Goal: Task Accomplishment & Management: Use online tool/utility

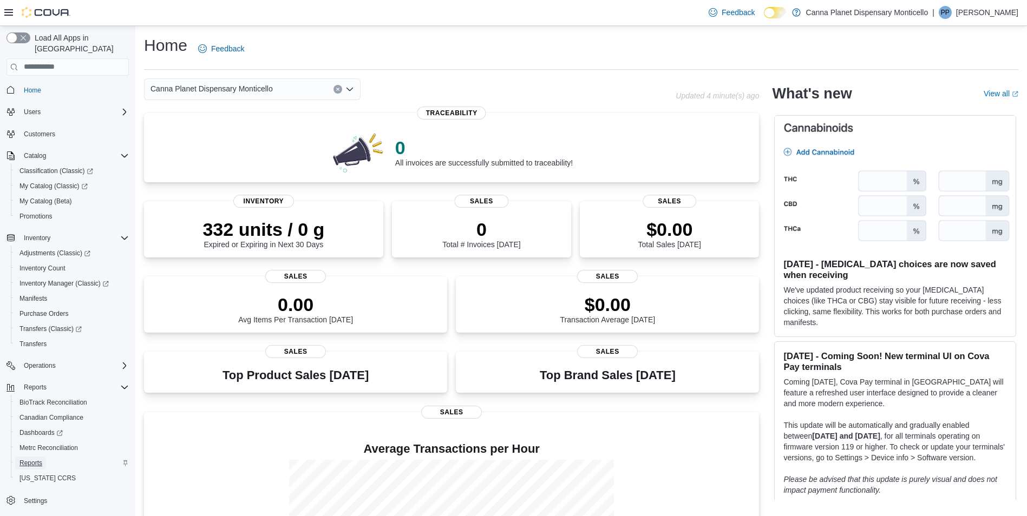
click at [39, 459] on span "Reports" at bounding box center [30, 463] width 23 height 9
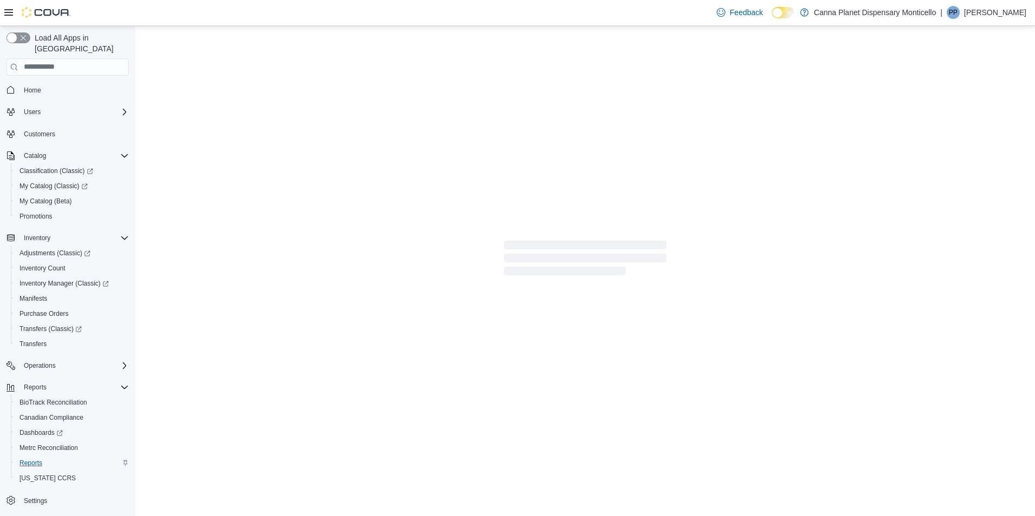
click at [39, 451] on div "BioTrack Reconciliation Canadian Compliance Dashboards Metrc Reconciliation Rep…" at bounding box center [72, 440] width 122 height 91
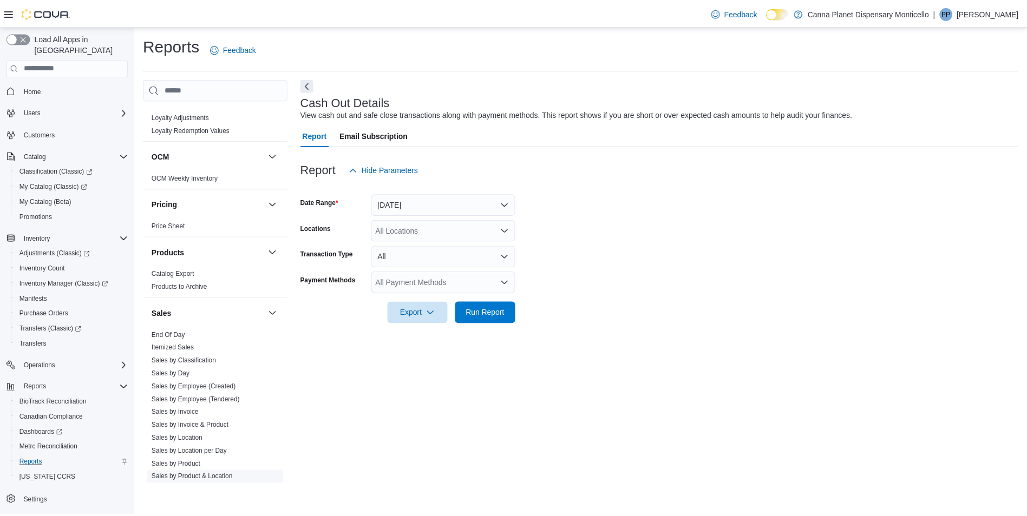
scroll to position [649, 0]
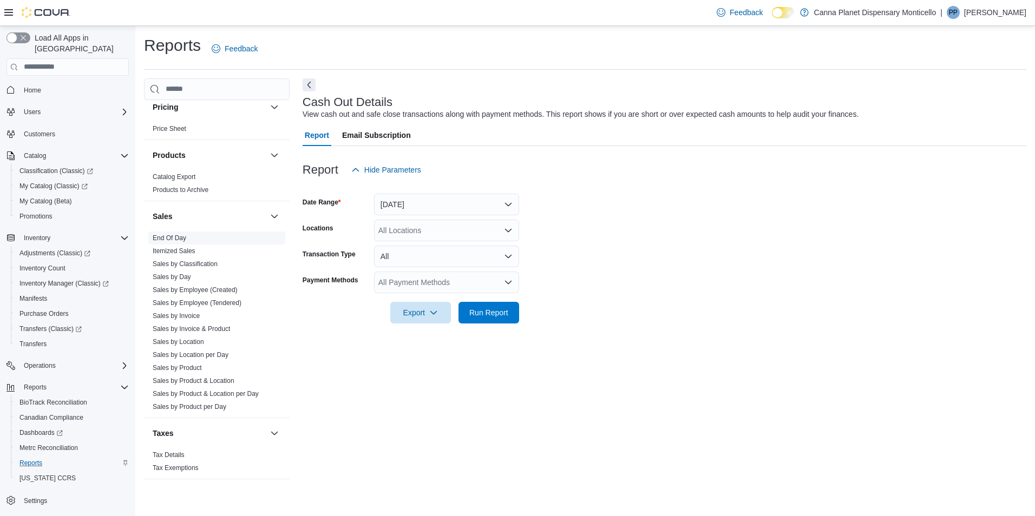
click at [171, 240] on link "End Of Day" at bounding box center [170, 238] width 34 height 8
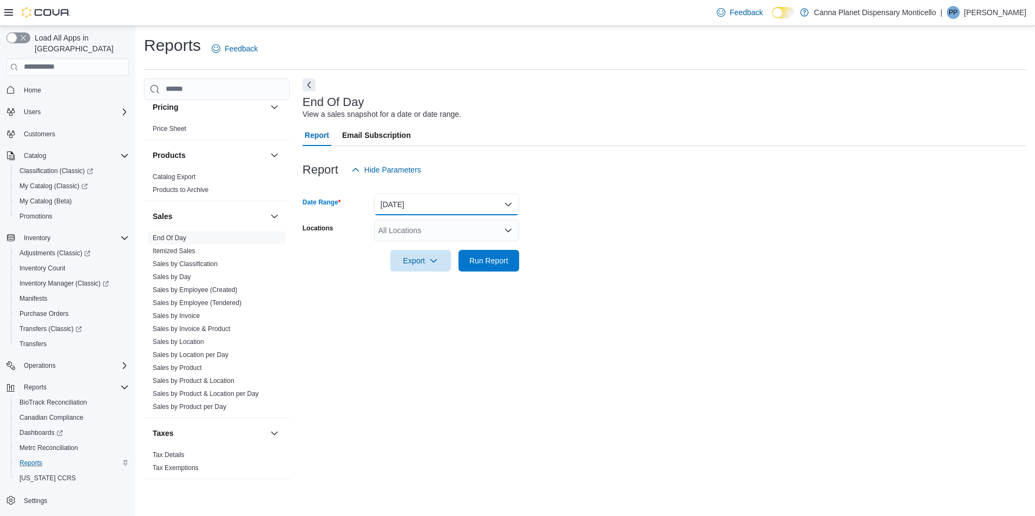
click at [506, 206] on button "Today" at bounding box center [446, 205] width 145 height 22
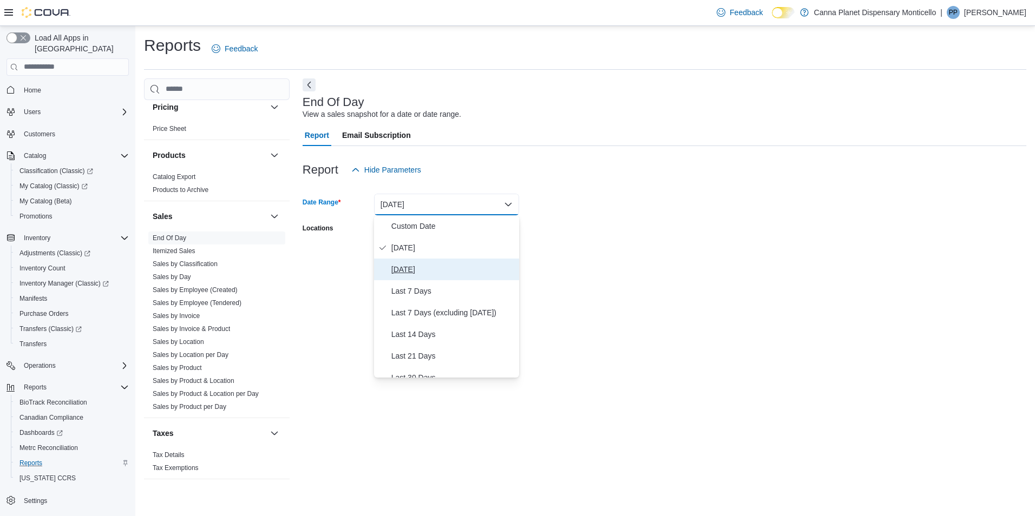
click at [409, 270] on span "Yesterday" at bounding box center [452, 269] width 123 height 13
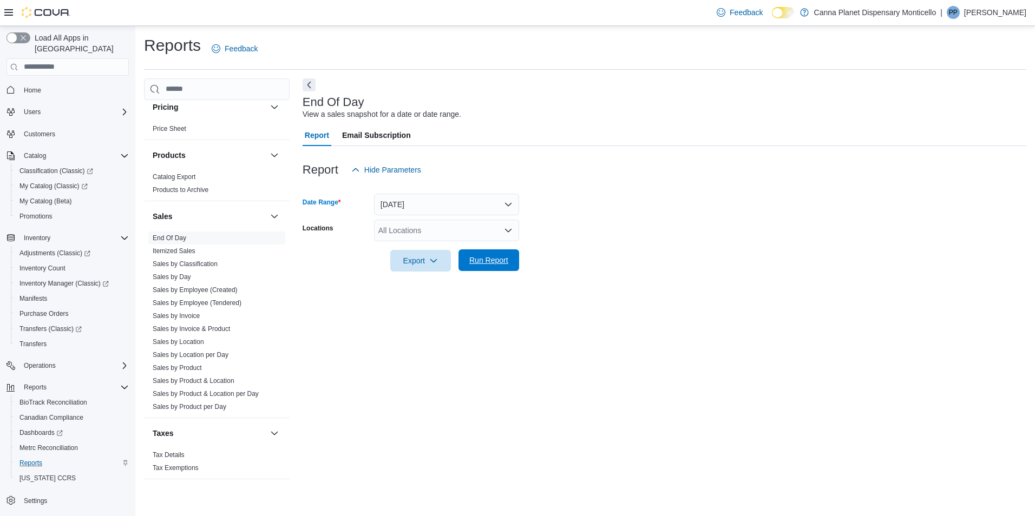
click at [492, 260] on span "Run Report" at bounding box center [488, 260] width 39 height 11
click at [413, 264] on span "Export" at bounding box center [416, 261] width 48 height 22
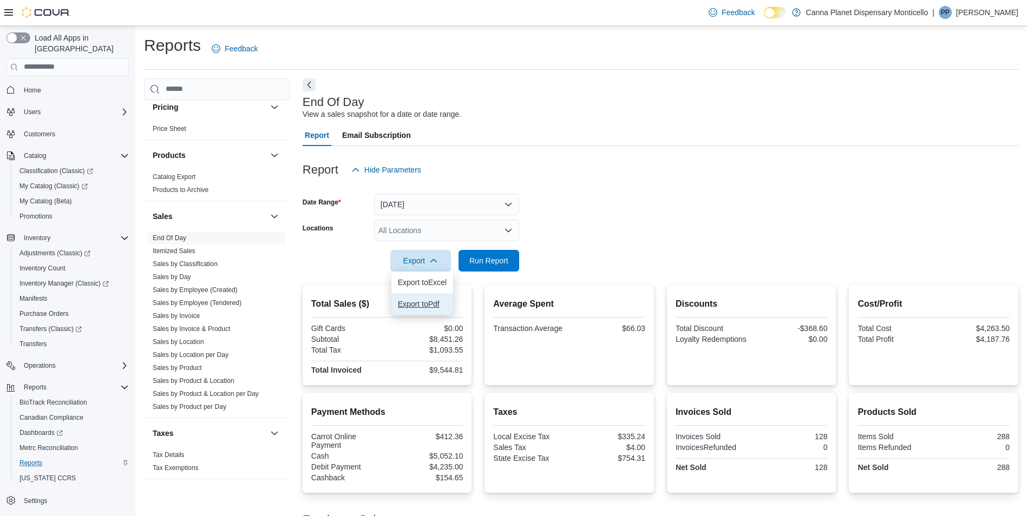
click at [412, 301] on span "Export to Pdf" at bounding box center [422, 304] width 49 height 9
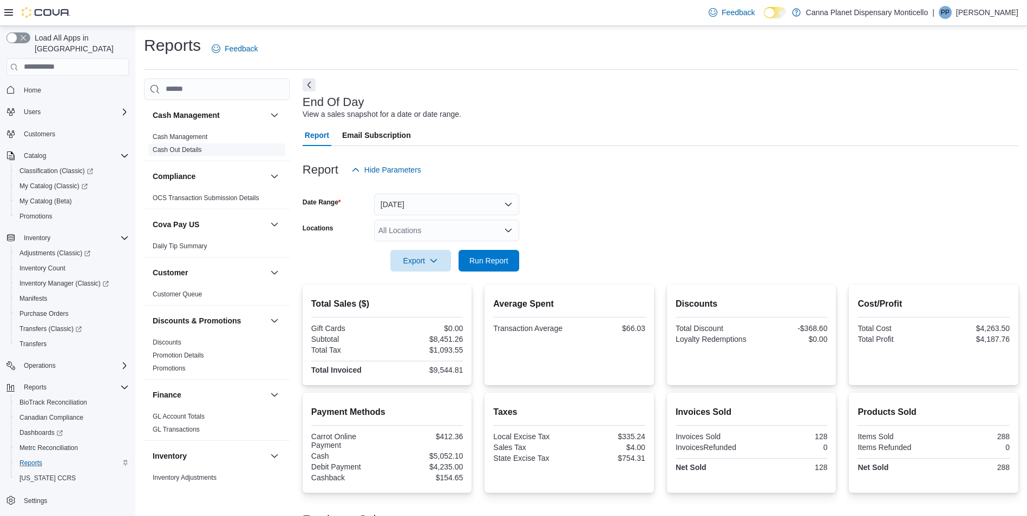
click at [203, 150] on span "Cash Out Details" at bounding box center [216, 149] width 137 height 13
click at [202, 150] on span "Cash Out Details" at bounding box center [216, 149] width 137 height 13
click at [178, 155] on span "Cash Out Details" at bounding box center [216, 149] width 137 height 13
click at [179, 149] on link "Cash Out Details" at bounding box center [177, 150] width 49 height 8
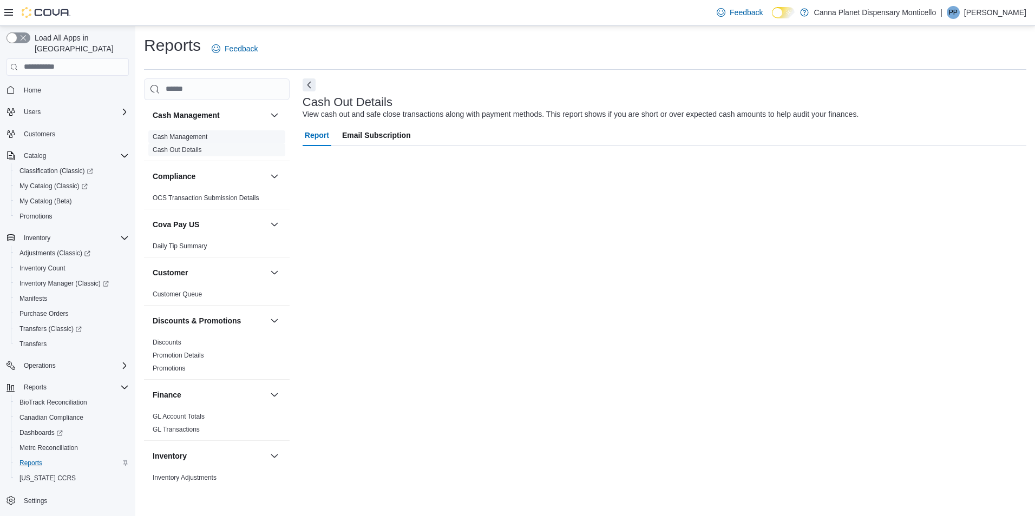
click at [178, 130] on span "Cash Management" at bounding box center [216, 136] width 137 height 13
click at [180, 149] on link "Cash Out Details" at bounding box center [177, 150] width 49 height 8
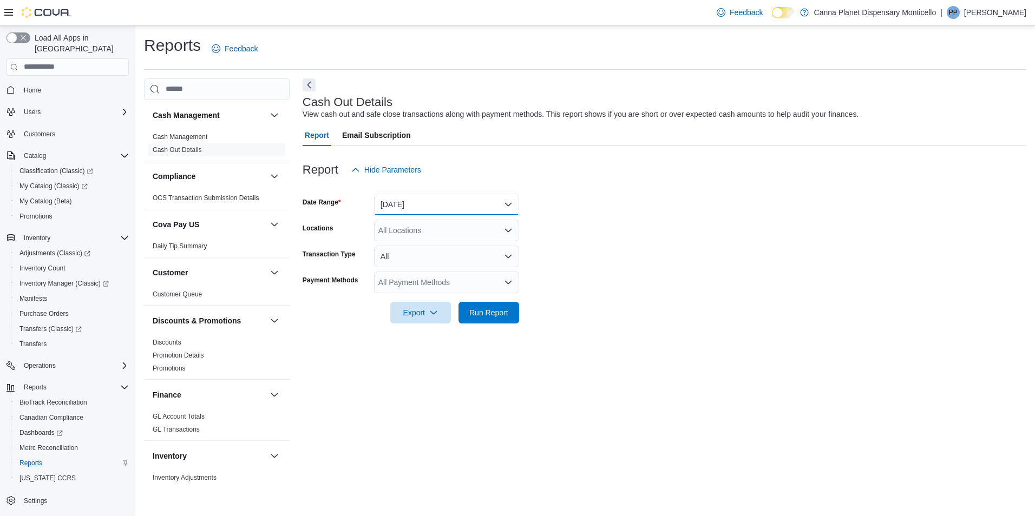
click at [510, 207] on button "Today" at bounding box center [446, 205] width 145 height 22
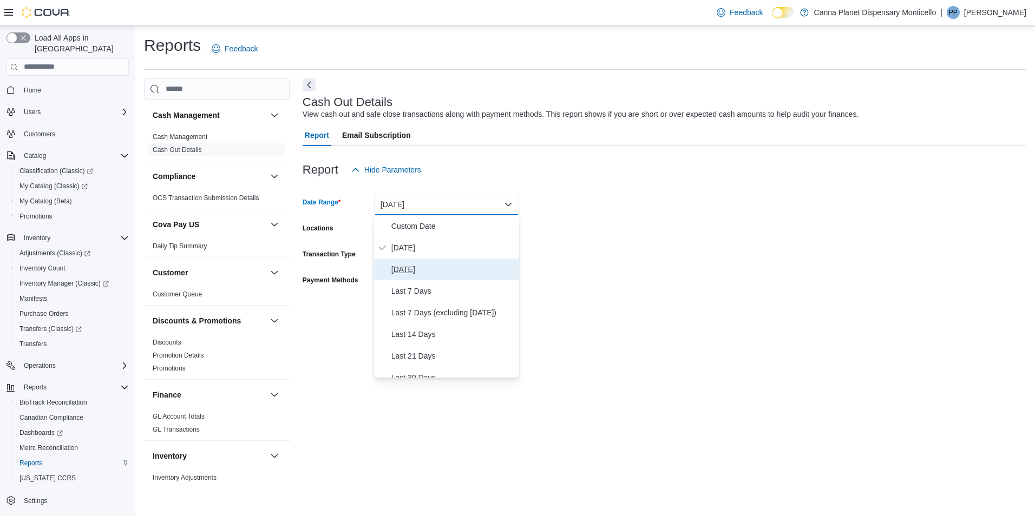
drag, startPoint x: 408, startPoint y: 270, endPoint x: 452, endPoint y: 284, distance: 45.9
click at [408, 274] on span "Yesterday" at bounding box center [452, 269] width 123 height 13
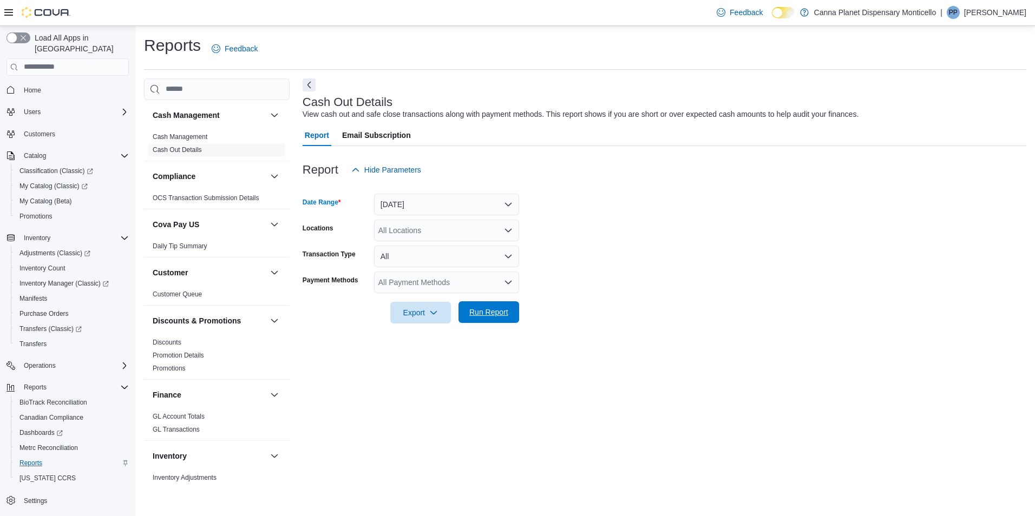
click at [499, 321] on span "Run Report" at bounding box center [489, 312] width 48 height 22
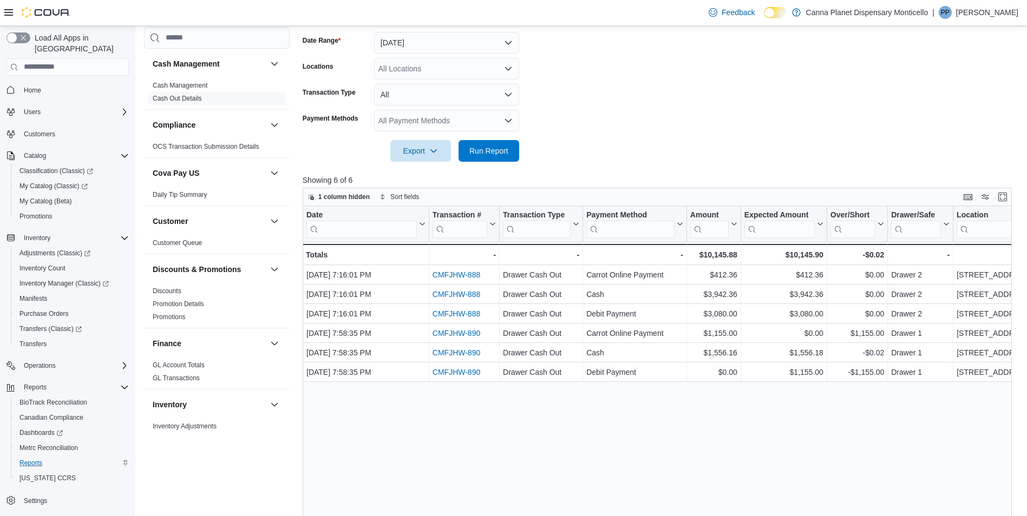
scroll to position [162, 0]
click at [21, 88] on div "Home" at bounding box center [67, 90] width 122 height 20
click at [29, 86] on span "Home" at bounding box center [32, 90] width 17 height 9
